Goal: Find specific page/section: Find specific page/section

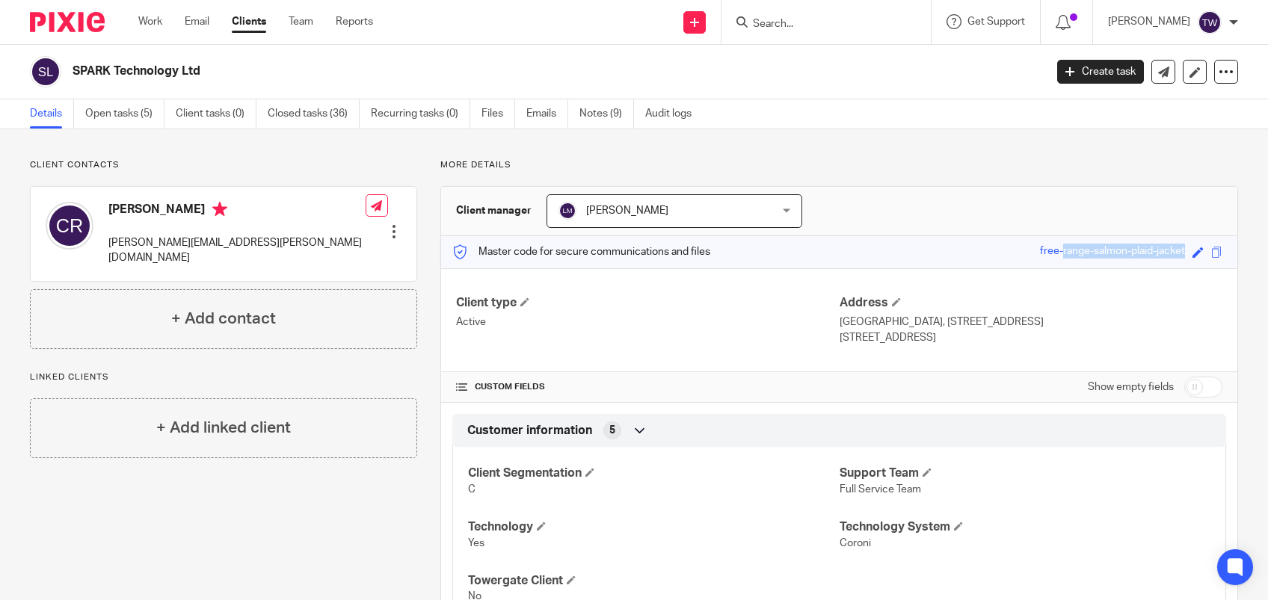
scroll to position [199, 0]
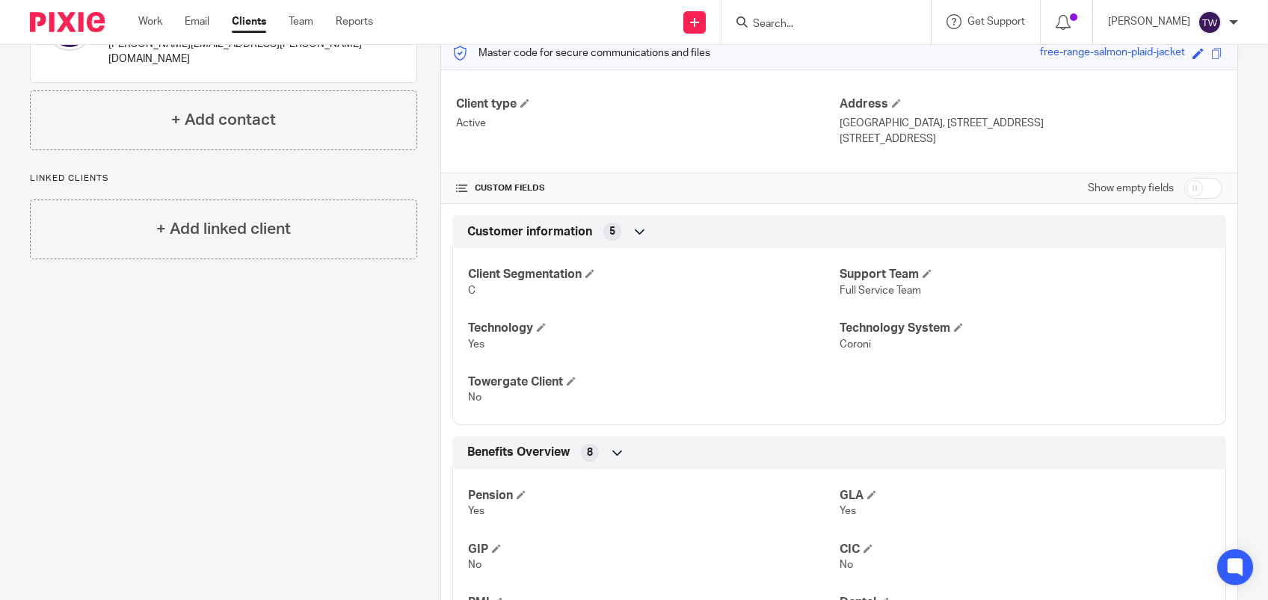
click at [886, 30] on input "Search" at bounding box center [818, 24] width 135 height 13
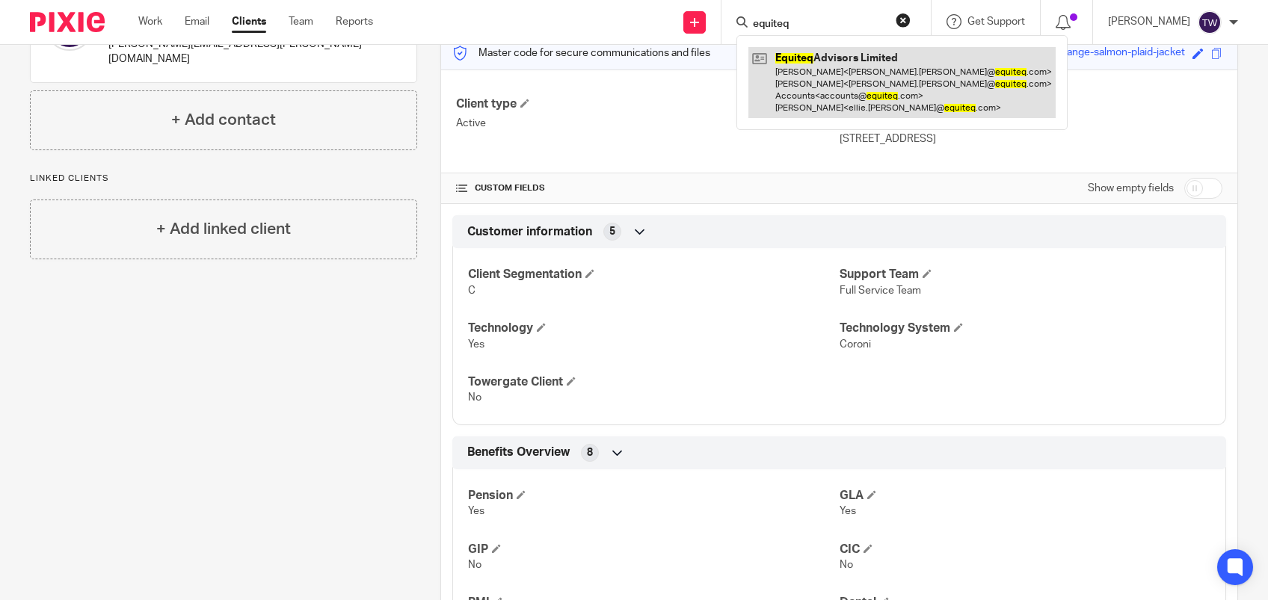
type input "equiteq"
click at [845, 74] on link at bounding box center [901, 82] width 307 height 71
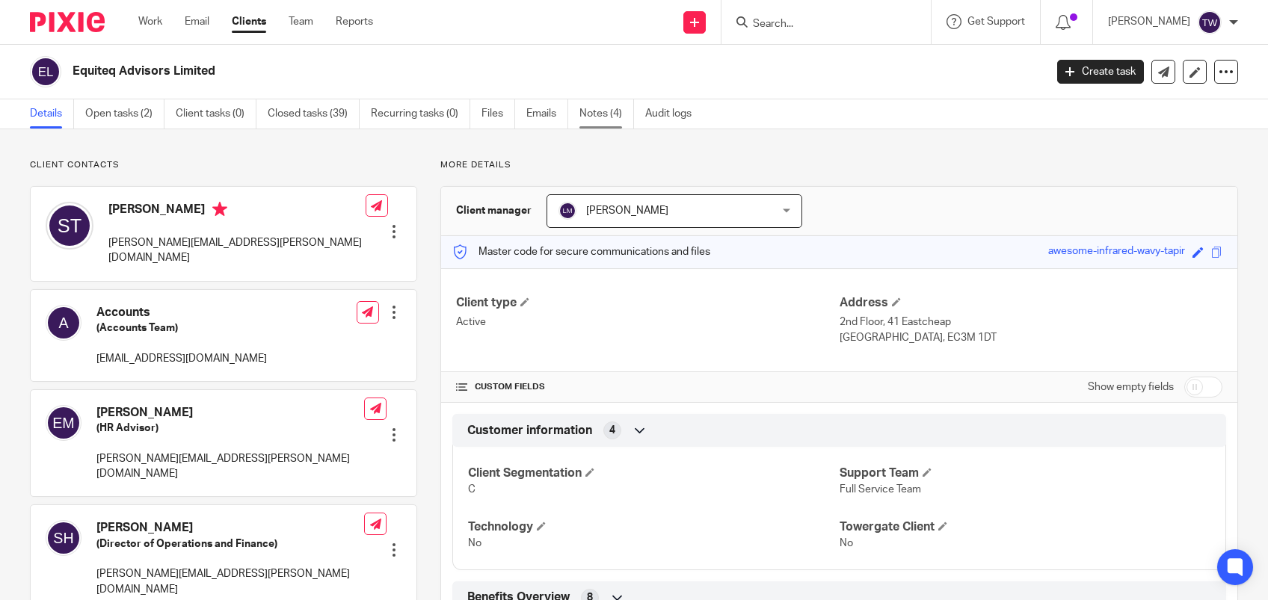
click at [599, 111] on link "Notes (4)" at bounding box center [606, 113] width 55 height 29
